Goal: Task Accomplishment & Management: Complete application form

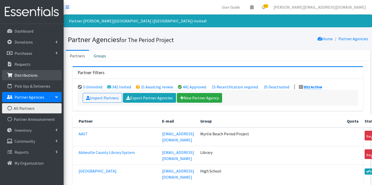
click at [42, 72] on link "Distributions" at bounding box center [31, 75] width 59 height 10
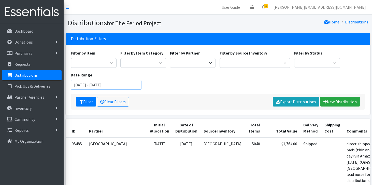
click at [100, 87] on input "June 26, 2025 - September 26, 2025" at bounding box center [106, 85] width 71 height 10
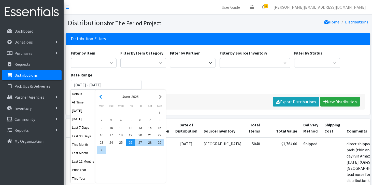
click at [100, 98] on button "button" at bounding box center [100, 96] width 5 height 6
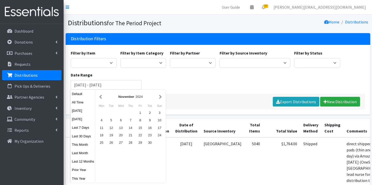
click at [100, 98] on button "button" at bounding box center [100, 96] width 5 height 6
click at [161, 100] on div "October 2024" at bounding box center [131, 96] width 68 height 11
click at [161, 99] on button "button" at bounding box center [160, 96] width 5 height 6
click at [161, 95] on button "button" at bounding box center [160, 96] width 5 height 6
click at [161, 112] on div "1" at bounding box center [160, 112] width 10 height 7
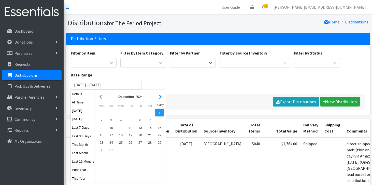
click at [162, 97] on button "button" at bounding box center [160, 96] width 5 height 6
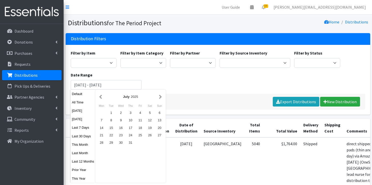
click at [162, 97] on button "button" at bounding box center [160, 96] width 5 height 6
click at [103, 112] on div "1" at bounding box center [102, 112] width 10 height 7
type input "December 1, 2024 - September 1, 2025"
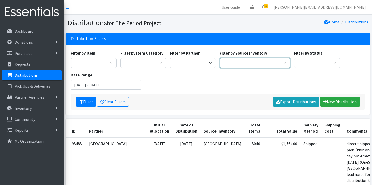
click at [270, 63] on select "Anderson HPP Atlanta, GA Charleston Charlotte Clemson University Columbia chapt…" at bounding box center [254, 63] width 71 height 10
select select "253"
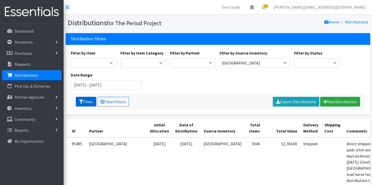
click at [86, 101] on button "Filter" at bounding box center [86, 102] width 20 height 10
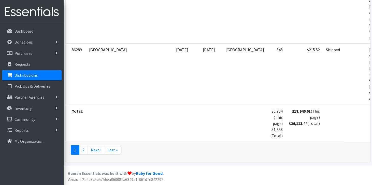
scroll to position [3123, 0]
click at [86, 151] on link "2" at bounding box center [83, 150] width 9 height 10
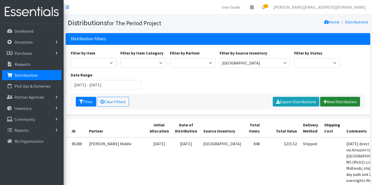
click at [339, 103] on link "New Distribution" at bounding box center [340, 102] width 40 height 10
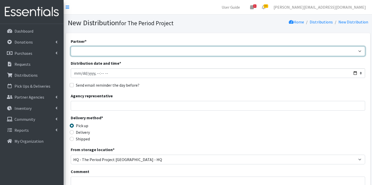
click at [108, 53] on select "AAST Abbeville County Library System [GEOGRAPHIC_DATA] [GEOGRAPHIC_DATA] Absolu…" at bounding box center [218, 51] width 294 height 10
select select "2511"
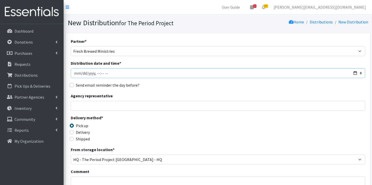
click at [107, 74] on input "Distribution date and time *" at bounding box center [218, 73] width 294 height 10
type input "[DATE]T11:59"
click at [95, 108] on input "Agency representative" at bounding box center [218, 106] width 294 height 10
type input "[PERSON_NAME]"
click at [72, 133] on input "Delivery" at bounding box center [72, 132] width 4 height 4
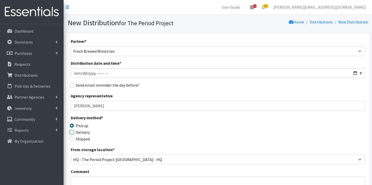
radio input "true"
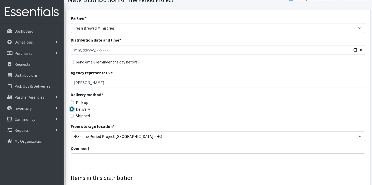
scroll to position [23, 0]
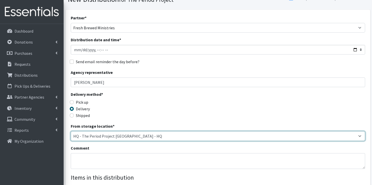
click at [99, 138] on select "[PERSON_NAME] HPP [GEOGRAPHIC_DATA], [GEOGRAPHIC_DATA] [GEOGRAPHIC_DATA] [GEOGR…" at bounding box center [218, 136] width 294 height 10
select select "253"
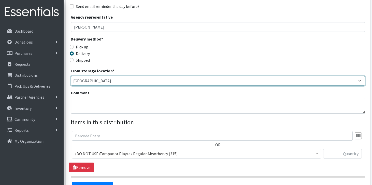
scroll to position [81, 0]
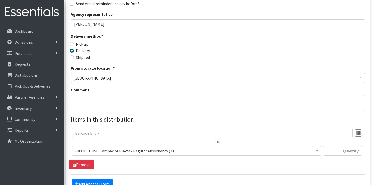
click at [99, 149] on span "(DO NOT USE)Tampax or Playtex Regular Absorbency (315)" at bounding box center [196, 150] width 243 height 7
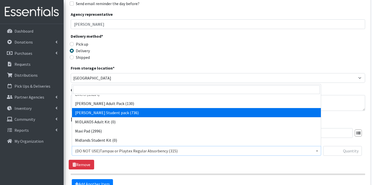
scroll to position [418, 0]
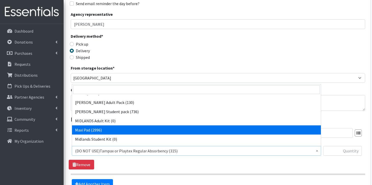
select select "11144"
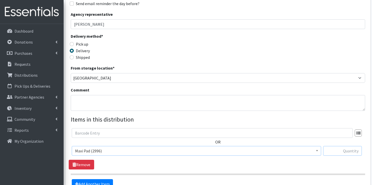
click at [346, 153] on input "text" at bounding box center [342, 151] width 39 height 10
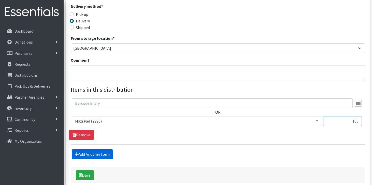
type input "100"
click at [107, 155] on link "Add Another Item" at bounding box center [92, 154] width 41 height 10
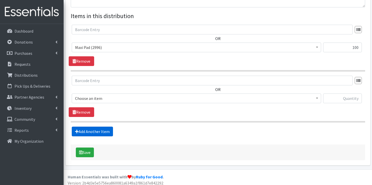
scroll to position [188, 0]
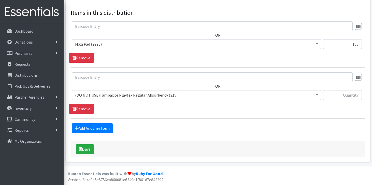
click at [122, 97] on span "(DO NOT USE)Tampax or Playtex Regular Absorbency (315)" at bounding box center [196, 94] width 243 height 7
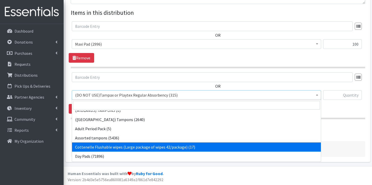
scroll to position [152, 0]
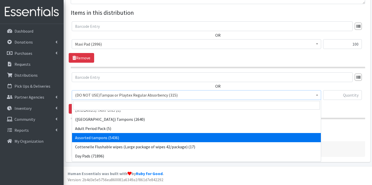
select select "14370"
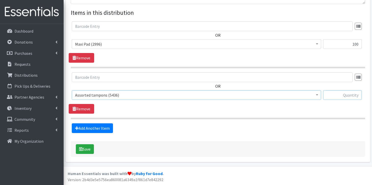
click at [347, 94] on input "text" at bounding box center [342, 95] width 39 height 10
type input "100"
click at [95, 127] on link "Add Another Item" at bounding box center [92, 128] width 41 height 10
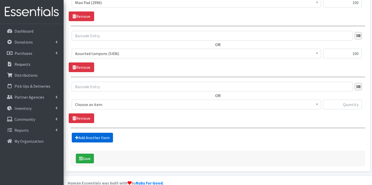
scroll to position [239, 0]
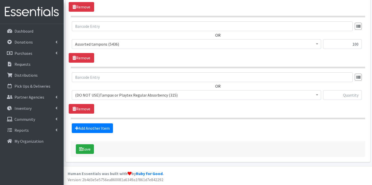
click at [109, 98] on span "(DO NOT USE)Tampax or Playtex Regular Absorbency (315)" at bounding box center [196, 95] width 249 height 10
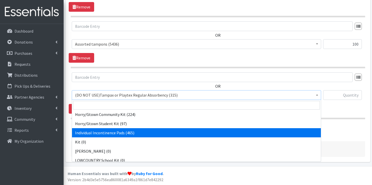
scroll to position [358, 0]
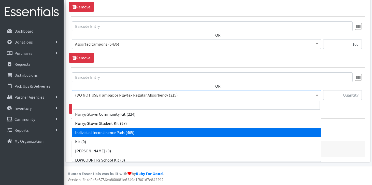
select select "11111"
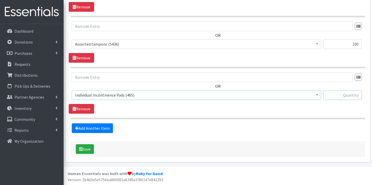
click at [346, 94] on input "text" at bounding box center [342, 95] width 39 height 10
type input "100"
click at [91, 149] on button "Save" at bounding box center [85, 149] width 18 height 10
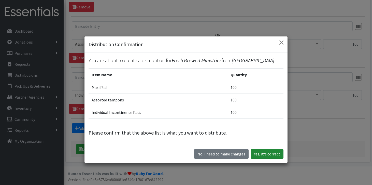
click at [267, 154] on button "Yes, it's correct" at bounding box center [266, 154] width 33 height 10
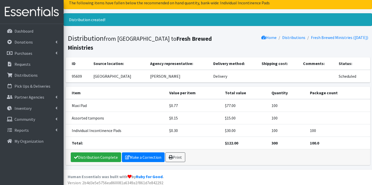
scroll to position [24, 0]
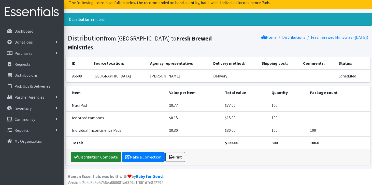
click at [95, 157] on link "Distribution Complete" at bounding box center [96, 157] width 50 height 10
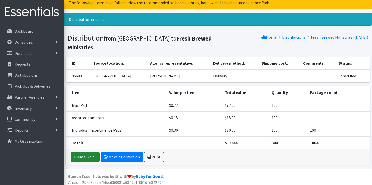
scroll to position [0, 0]
